Goal: Task Accomplishment & Management: Use online tool/utility

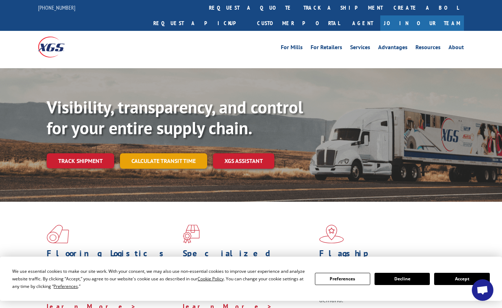
click at [150, 153] on link "Calculate transit time" at bounding box center [163, 160] width 87 height 15
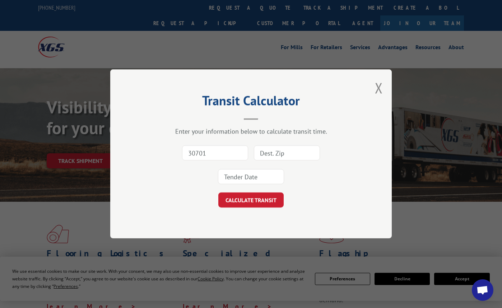
type input "30701"
click at [280, 158] on input at bounding box center [287, 153] width 66 height 15
type input "48033"
click at [263, 180] on input at bounding box center [251, 176] width 66 height 15
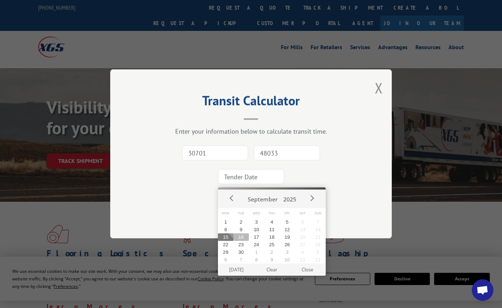
click at [240, 238] on button "16" at bounding box center [240, 237] width 15 height 8
type input "[DATE]"
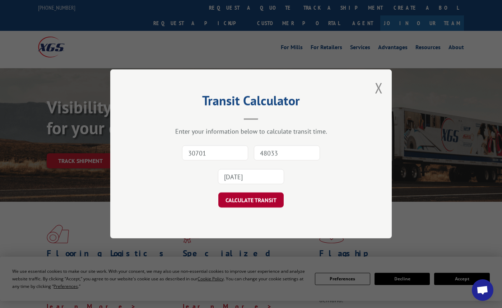
click at [254, 201] on button "CALCULATE TRANSIT" at bounding box center [250, 200] width 65 height 15
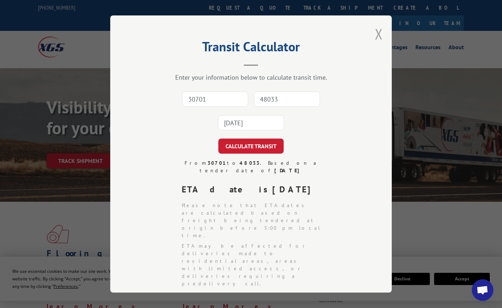
click at [377, 31] on button "Close modal" at bounding box center [379, 33] width 8 height 19
